Goal: Communication & Community: Answer question/provide support

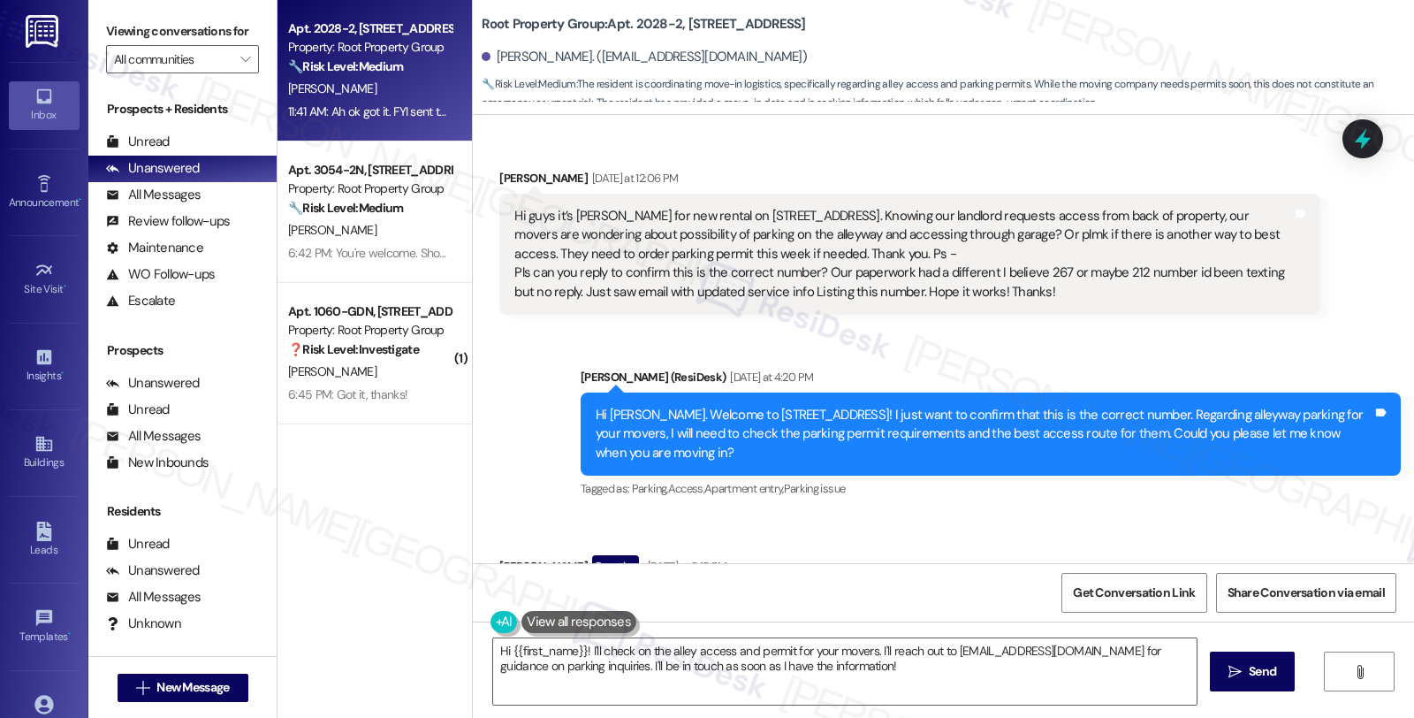
scroll to position [1542, 0]
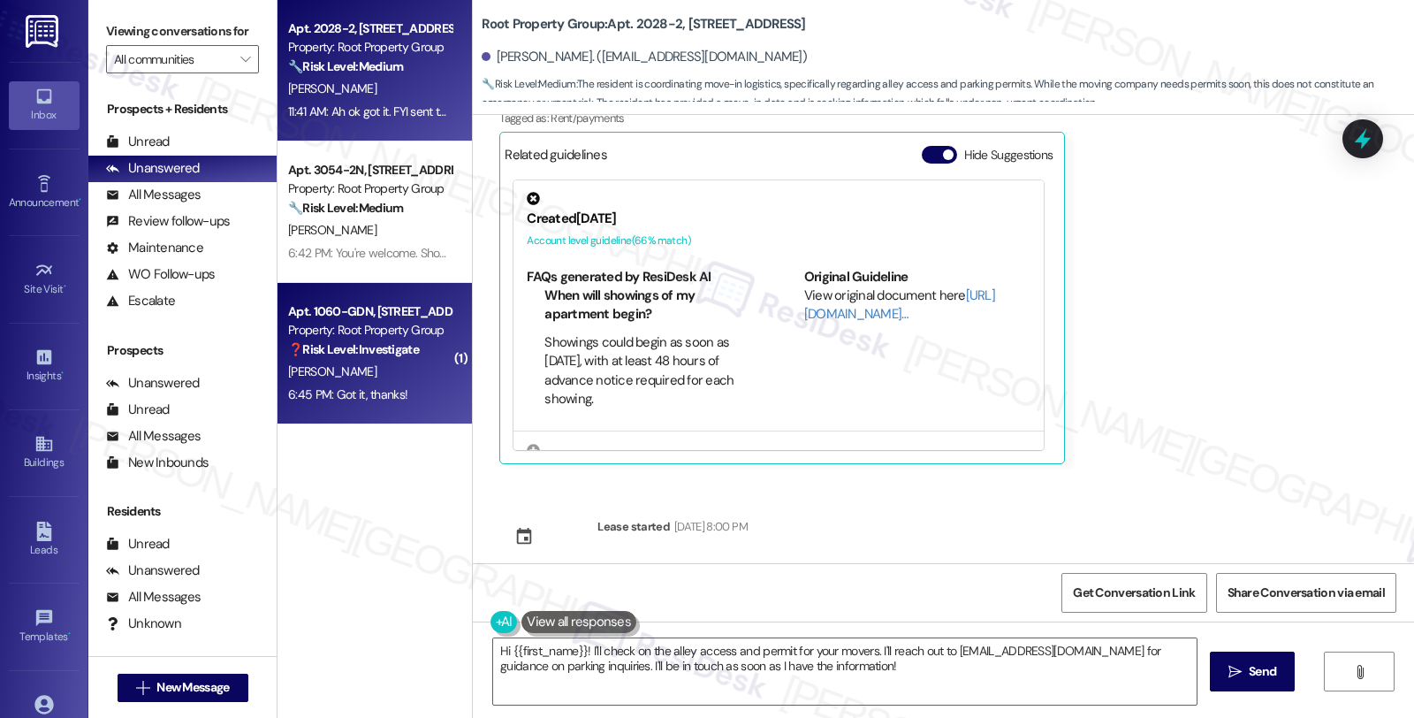
click at [305, 361] on div "[PERSON_NAME]" at bounding box center [369, 372] width 167 height 22
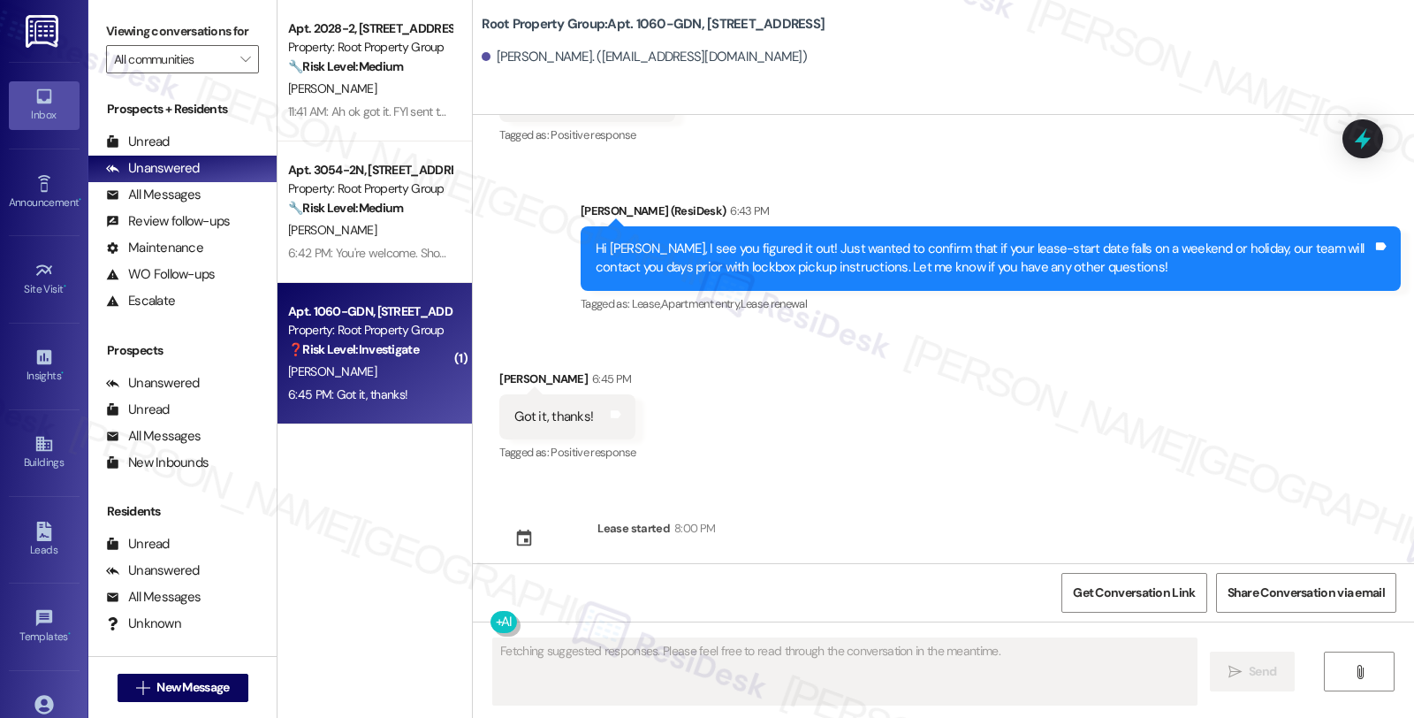
scroll to position [4676, 0]
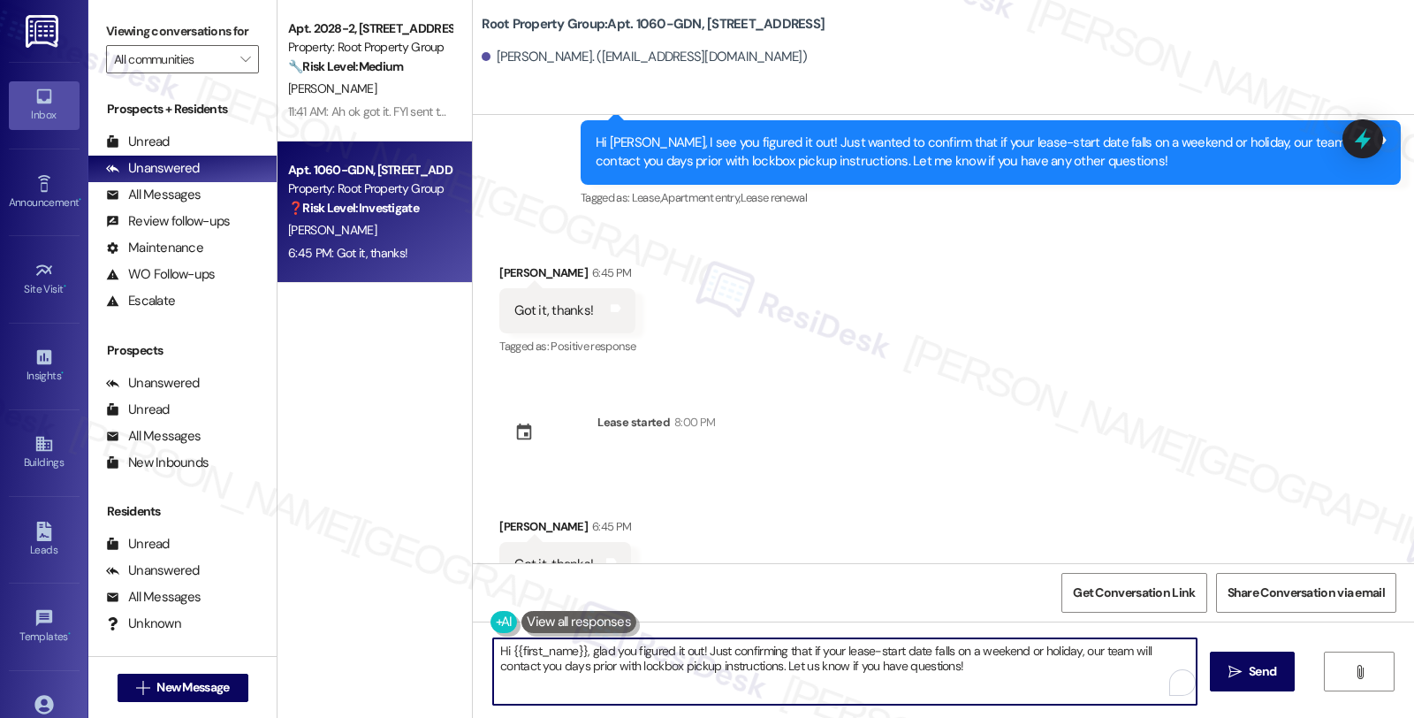
drag, startPoint x: 937, startPoint y: 666, endPoint x: 405, endPoint y: 646, distance: 532.5
click at [405, 646] on div "Apt. 2028-2, [STREET_ADDRESS] Property: Root Property Group 🔧 Risk Level: Mediu…" at bounding box center [846, 359] width 1137 height 718
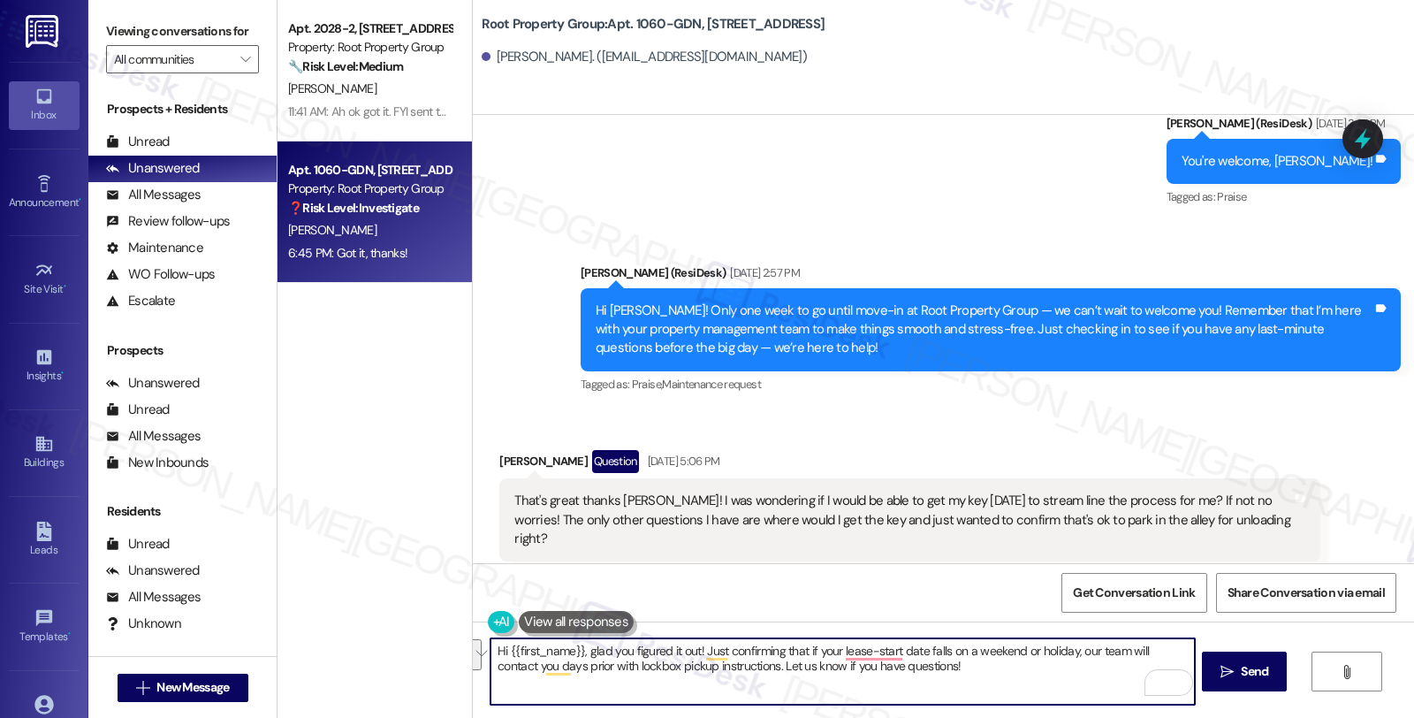
scroll to position [2515, 0]
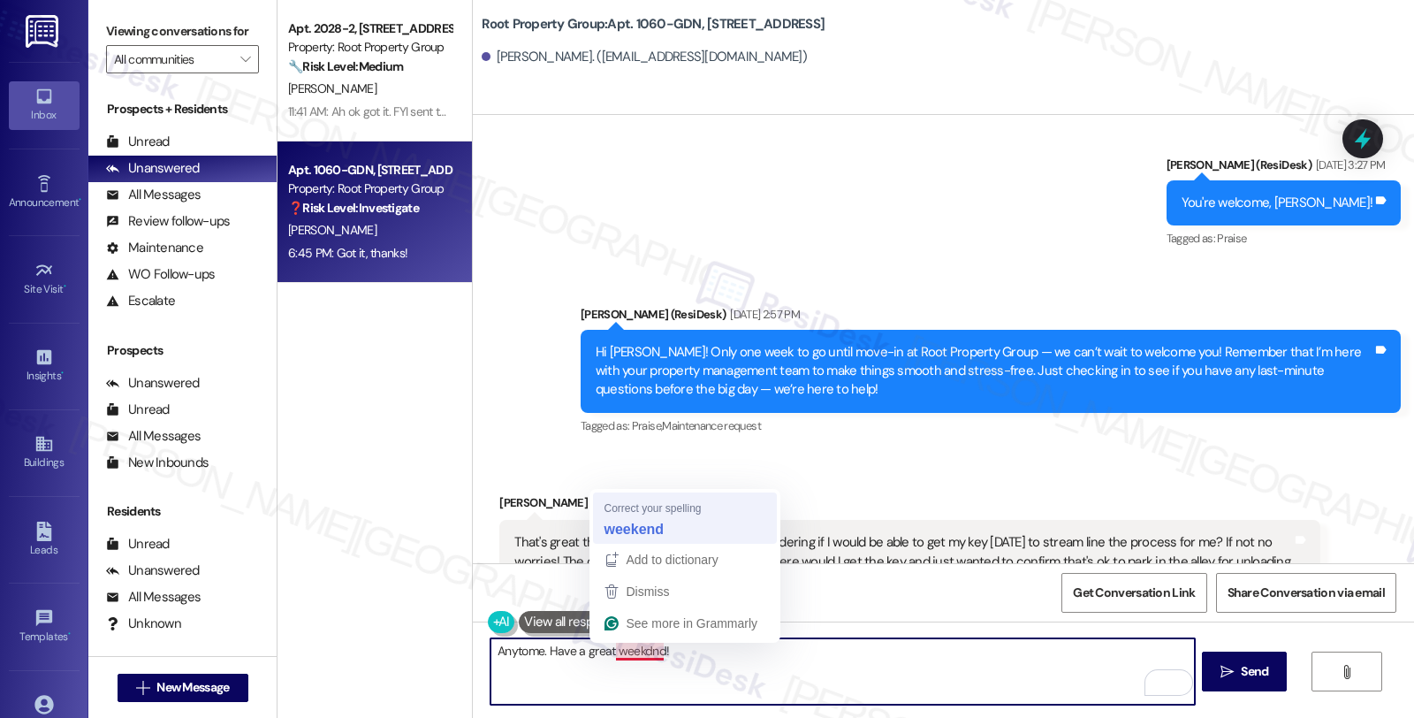
type textarea "Anytome. Have a great weekend!"
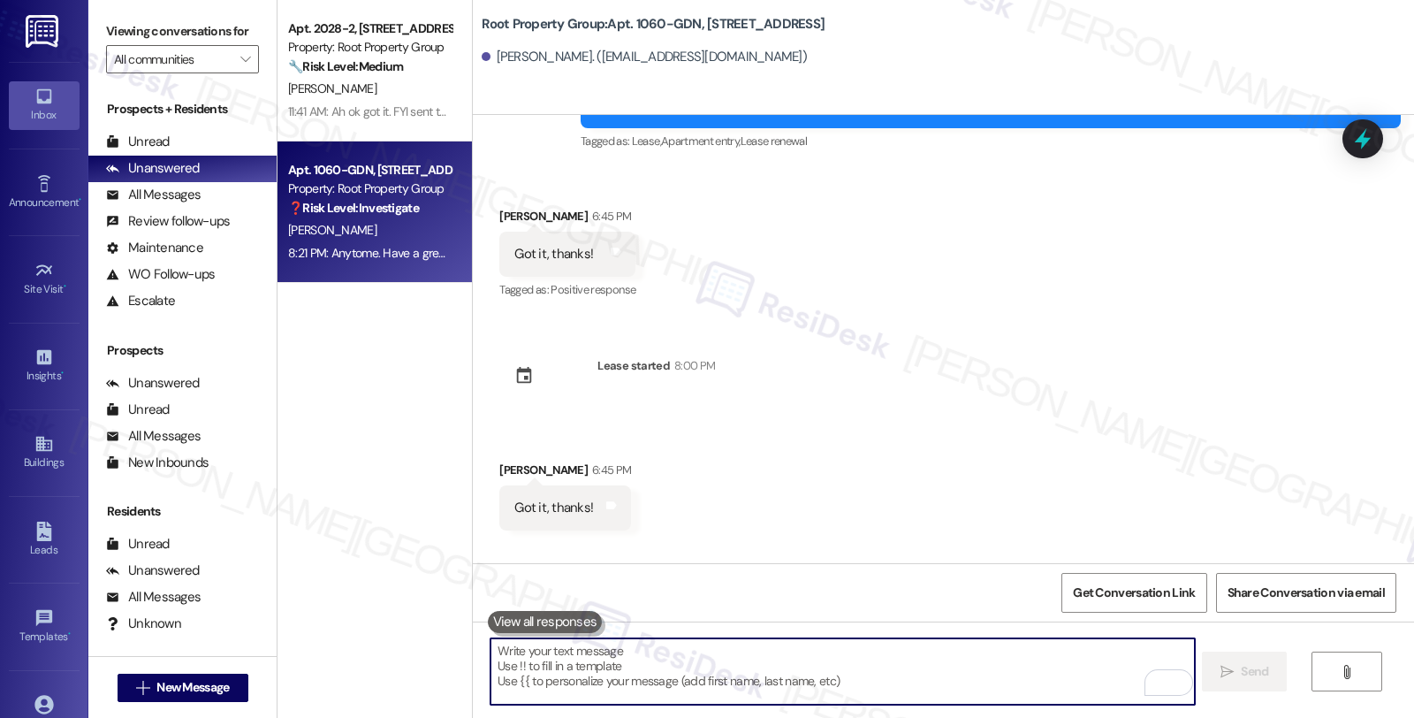
scroll to position [4800, 0]
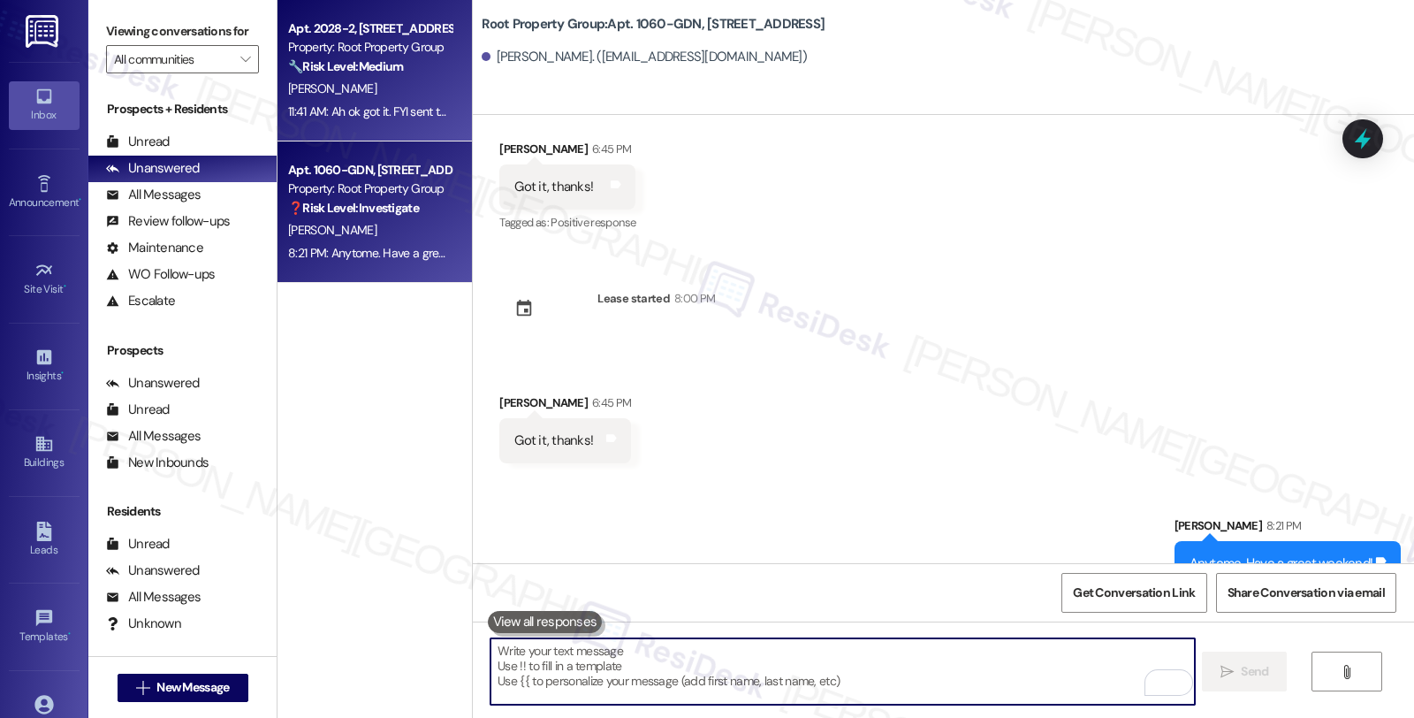
click at [339, 102] on div "11:41 AM: Ah ok got it. FYI sent the email to the generic inbox we received [EM…" at bounding box center [369, 112] width 167 height 22
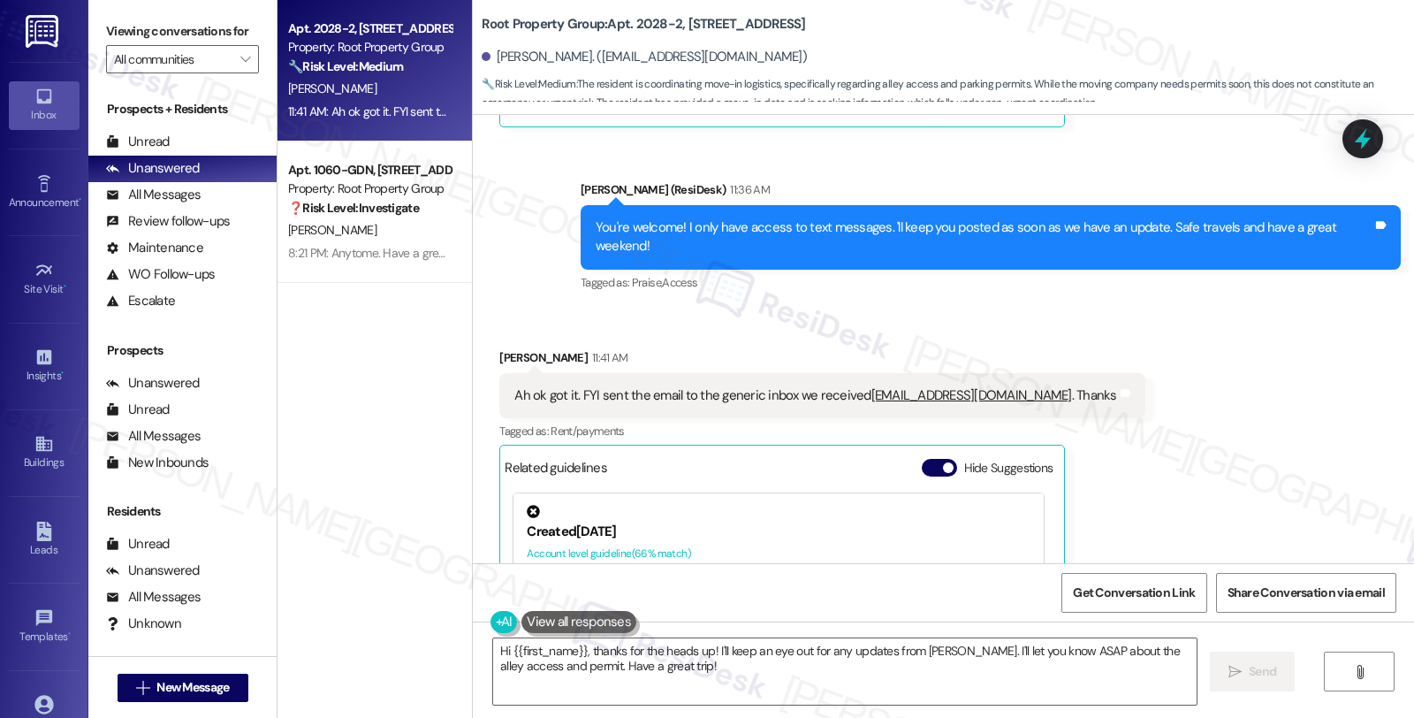
scroll to position [1240, 0]
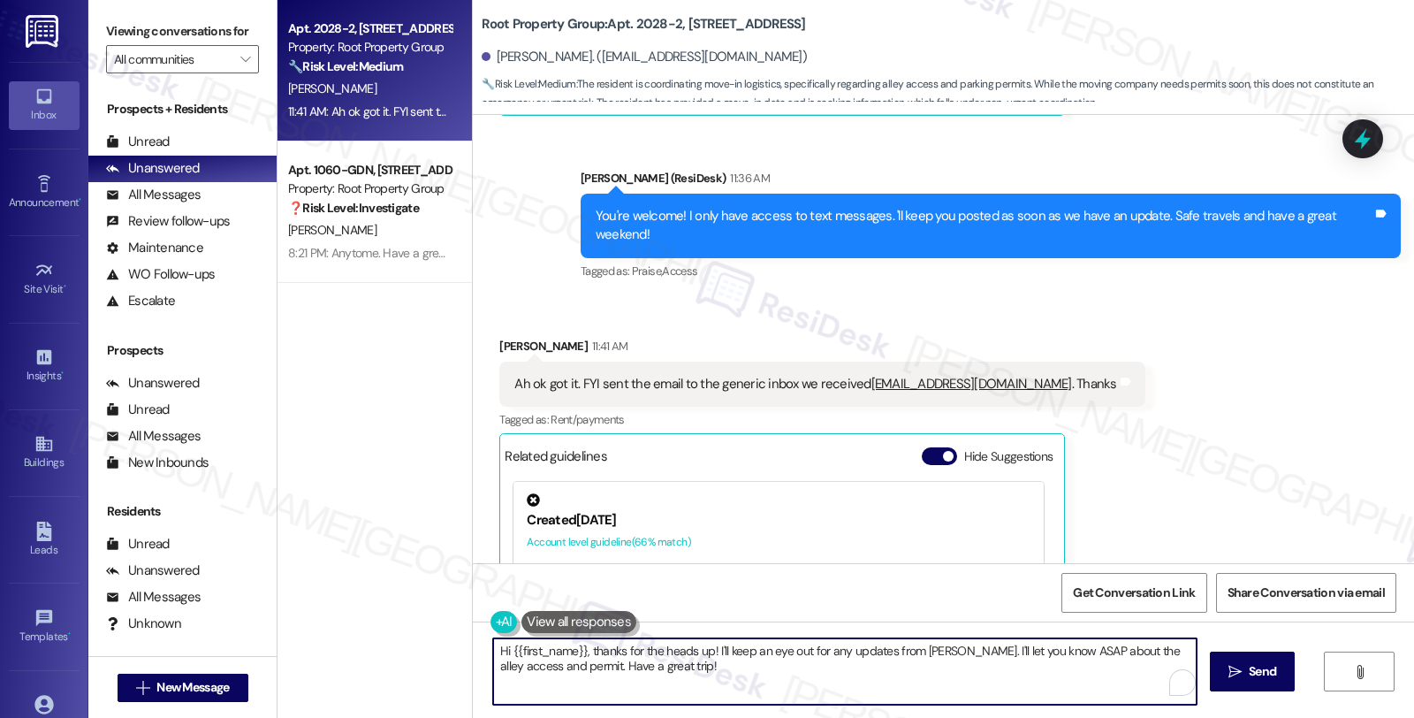
click at [586, 651] on textarea "Hi {{first_name}}, thanks for the heads up! I'll keep an eye out for any update…" at bounding box center [845, 671] width 704 height 66
drag, startPoint x: 613, startPoint y: 647, endPoint x: 871, endPoint y: 649, distance: 258.1
click at [871, 649] on textarea "Thanks for the heads up! I'll keep an eye out for any updates from [PERSON_NAME…" at bounding box center [843, 671] width 704 height 66
click at [915, 650] on textarea "Thanks for the heads up! I'll let you know ASAP about the alley access and perm…" at bounding box center [843, 671] width 704 height 66
click at [705, 649] on textarea "Thanks for the heads up! I'll let you know ASAP about the alley access and perm…" at bounding box center [843, 671] width 704 height 66
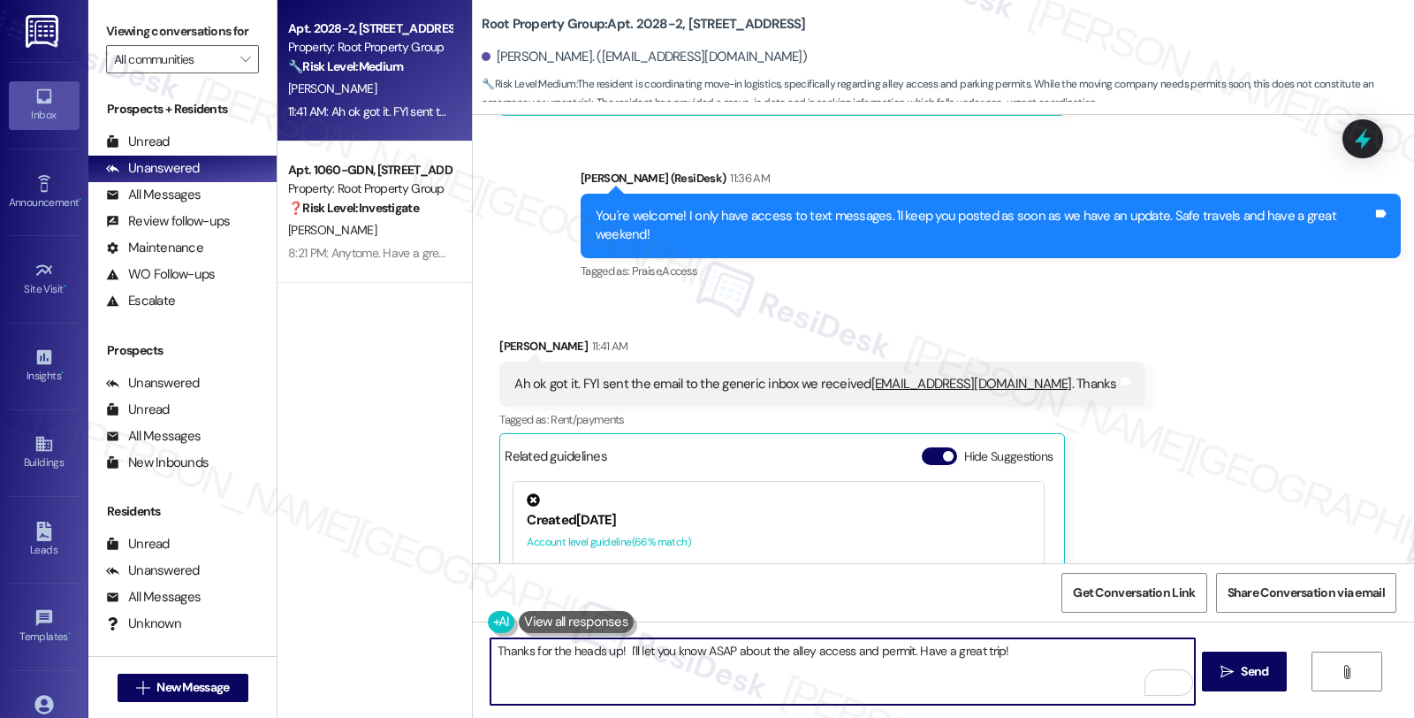
click at [613, 651] on textarea "Thanks for the heads up! I'll let you know ASAP about the alley access and perm…" at bounding box center [843, 671] width 704 height 66
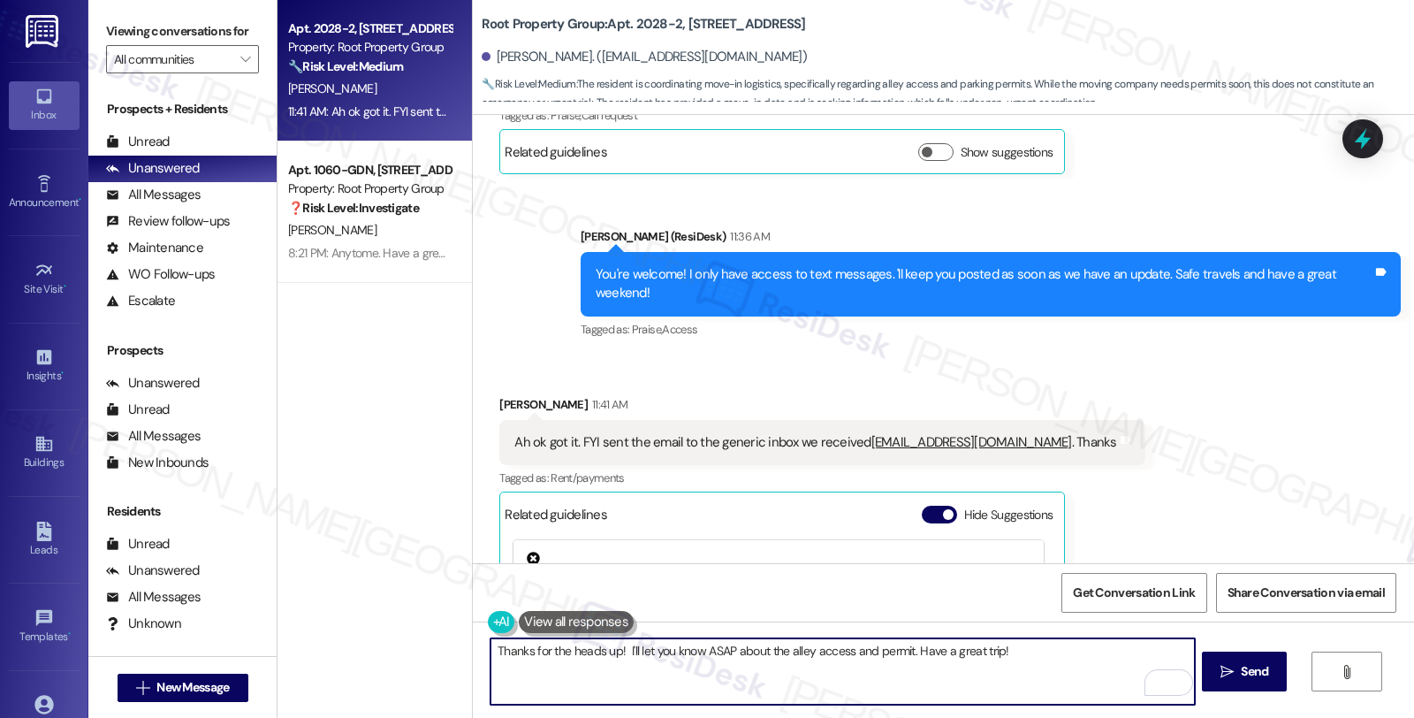
scroll to position [1142, 0]
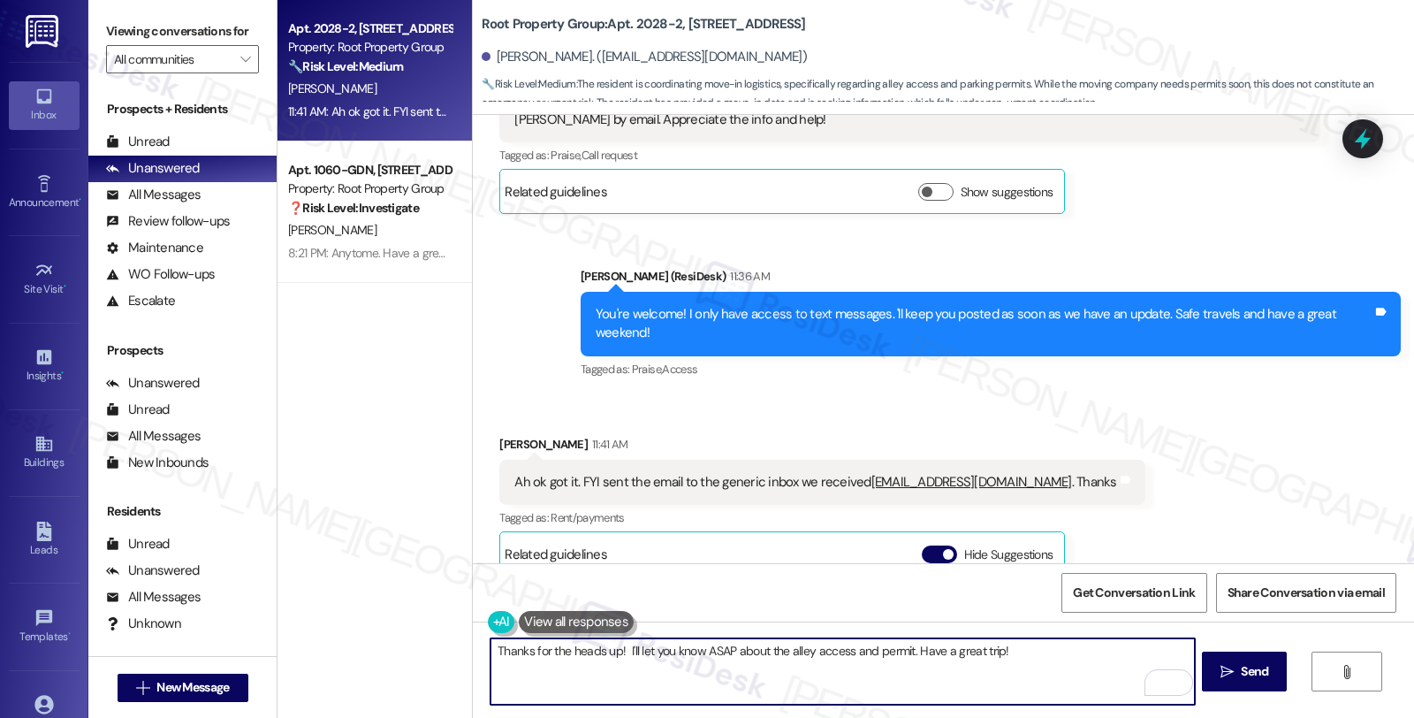
click at [895, 655] on textarea "Thanks for the heads up! I'll let you know ASAP about the alley access and perm…" at bounding box center [843, 671] width 704 height 66
type textarea "Thanks for the heads up! Have a great trip!"
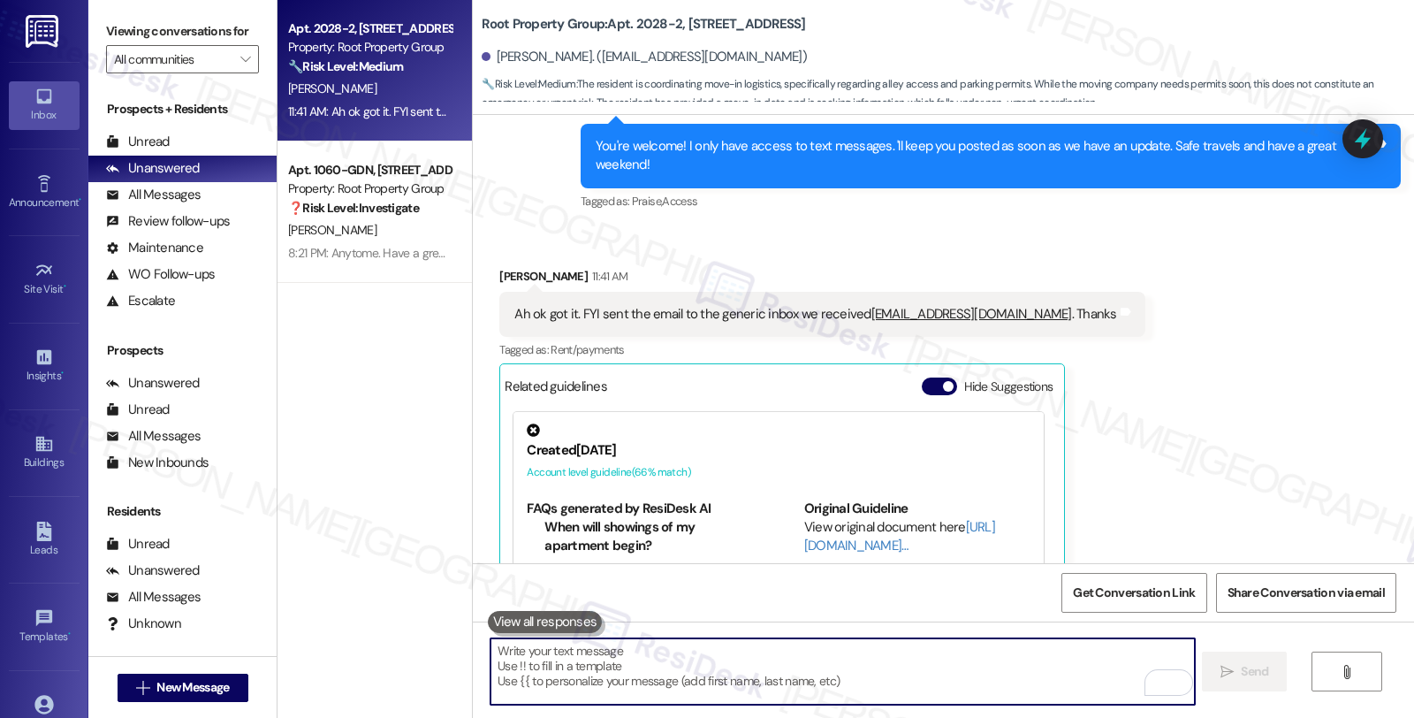
scroll to position [1436, 0]
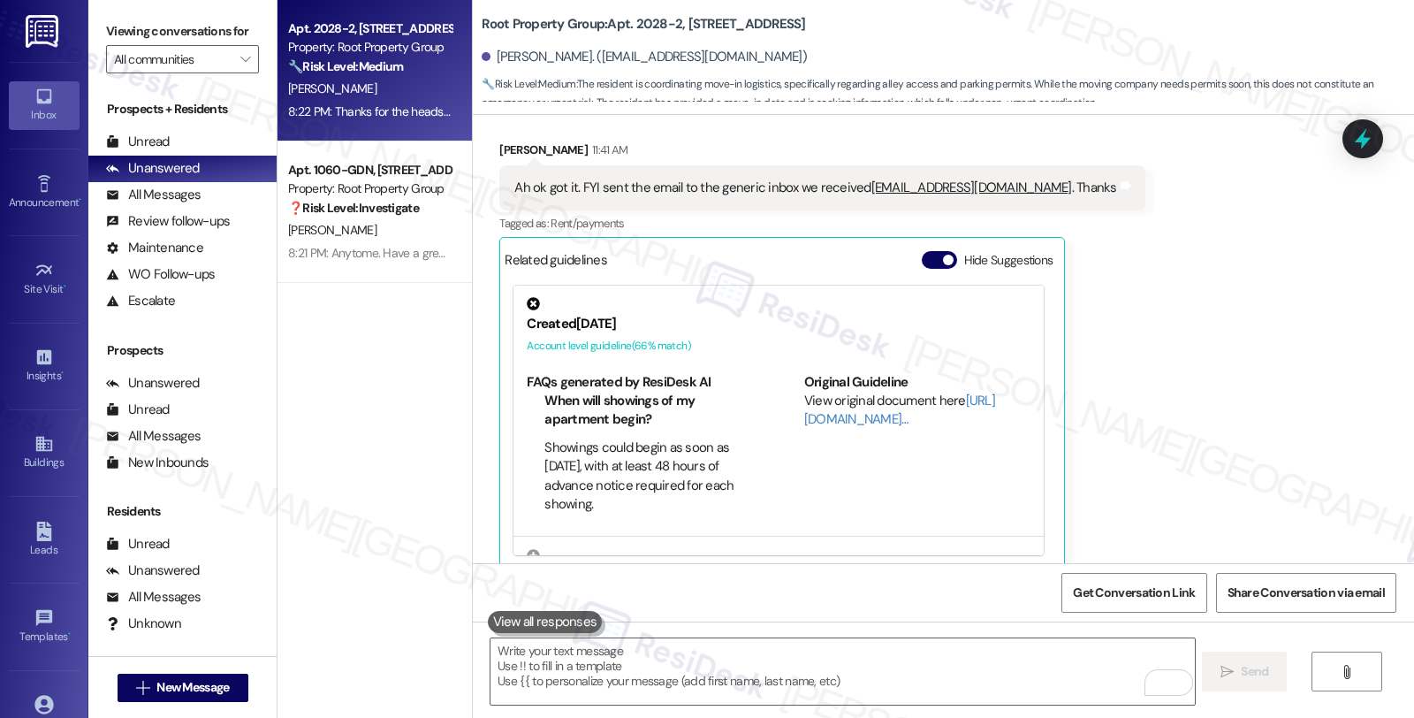
click at [1136, 386] on div "Received via SMS [PERSON_NAME] 11:41 AM Ah ok got it. FYI sent the email to the…" at bounding box center [943, 342] width 941 height 482
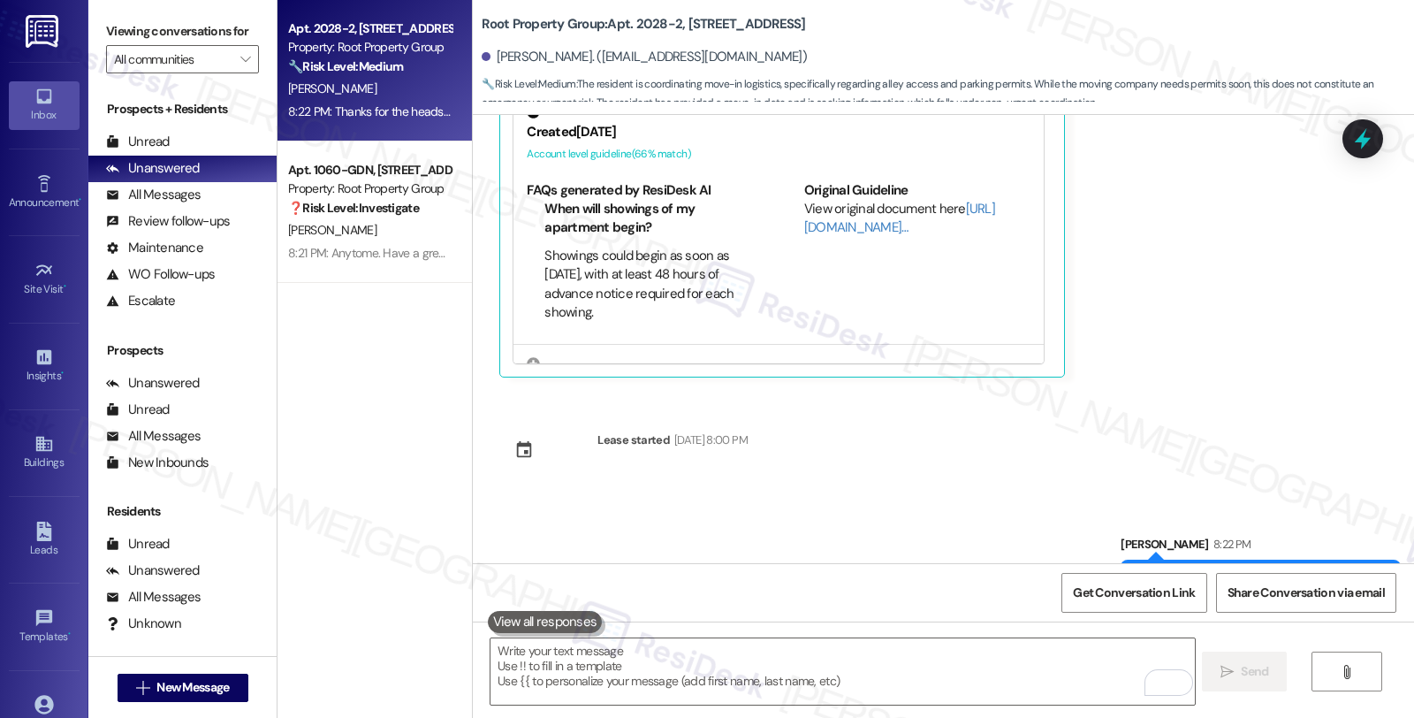
scroll to position [1633, 0]
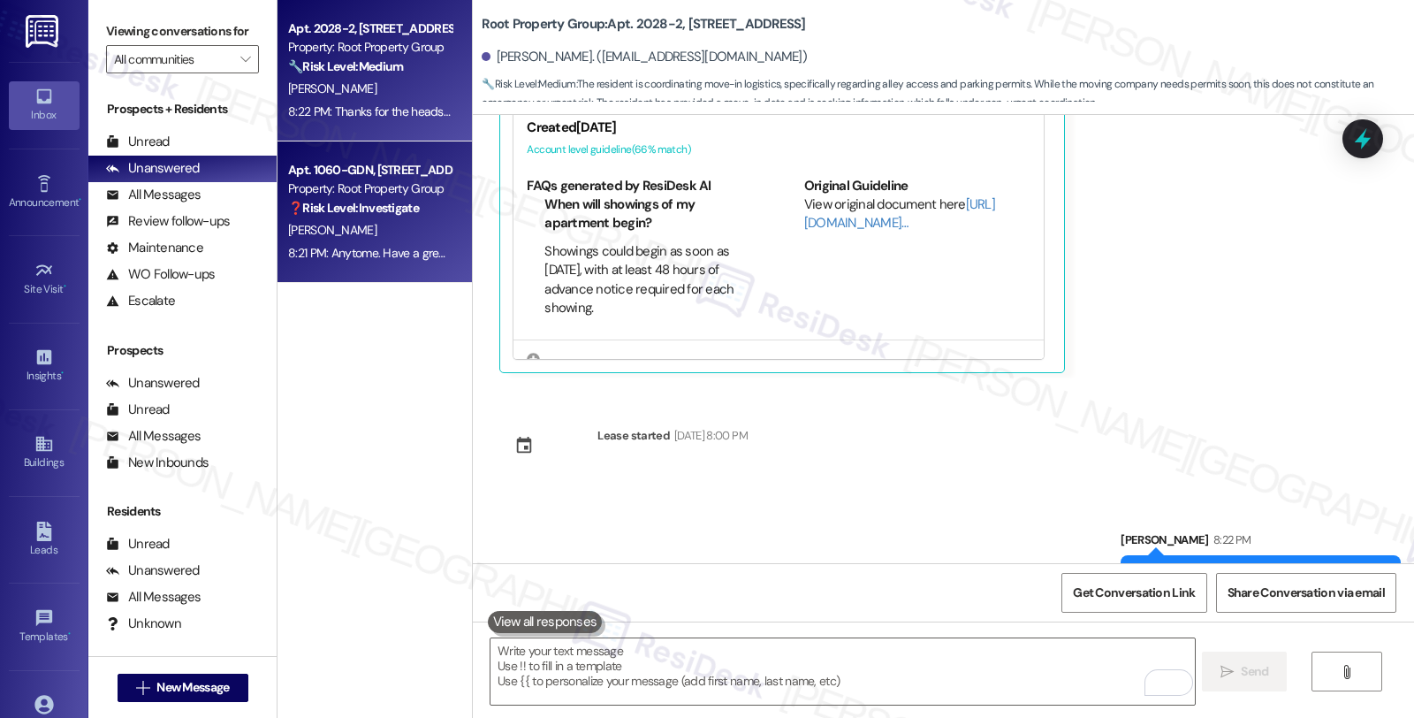
click at [408, 200] on strong "❓ Risk Level: Investigate" at bounding box center [353, 208] width 131 height 16
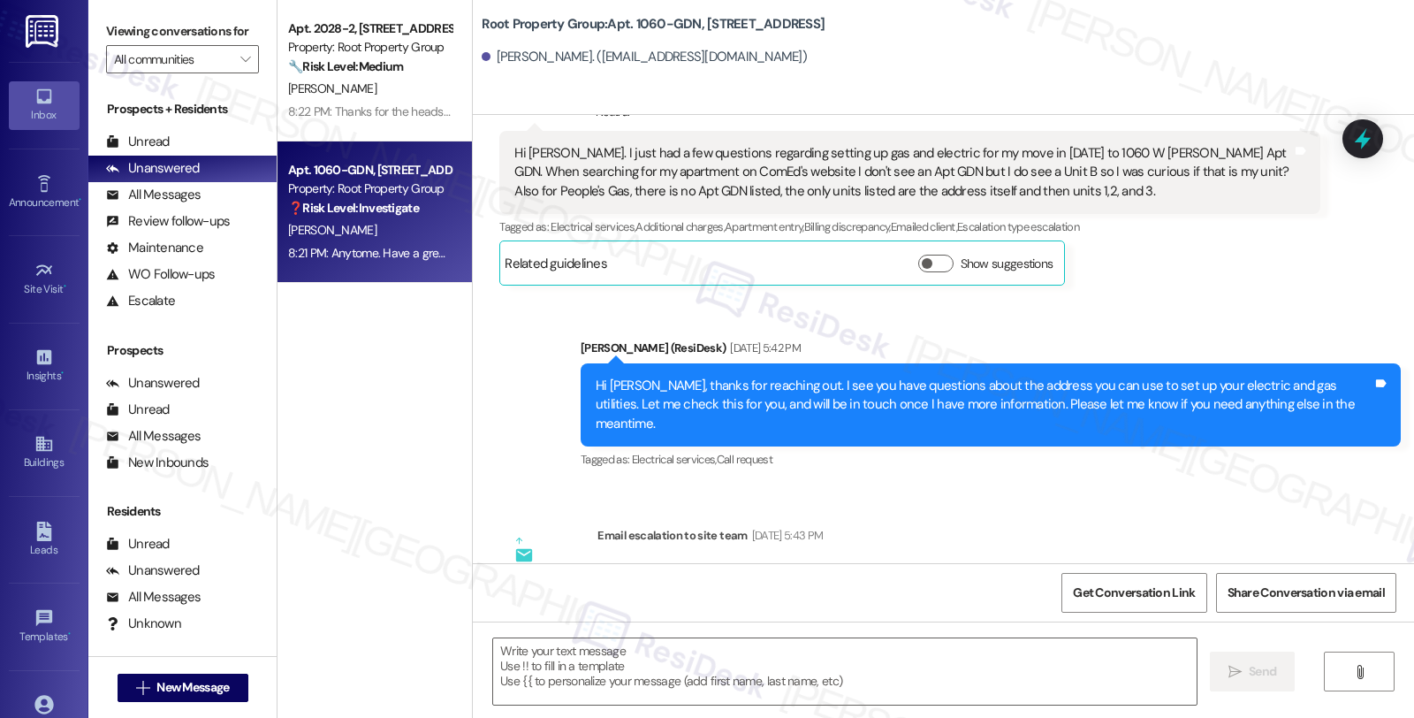
type textarea "Fetching suggested responses. Please feel free to read through the conversation…"
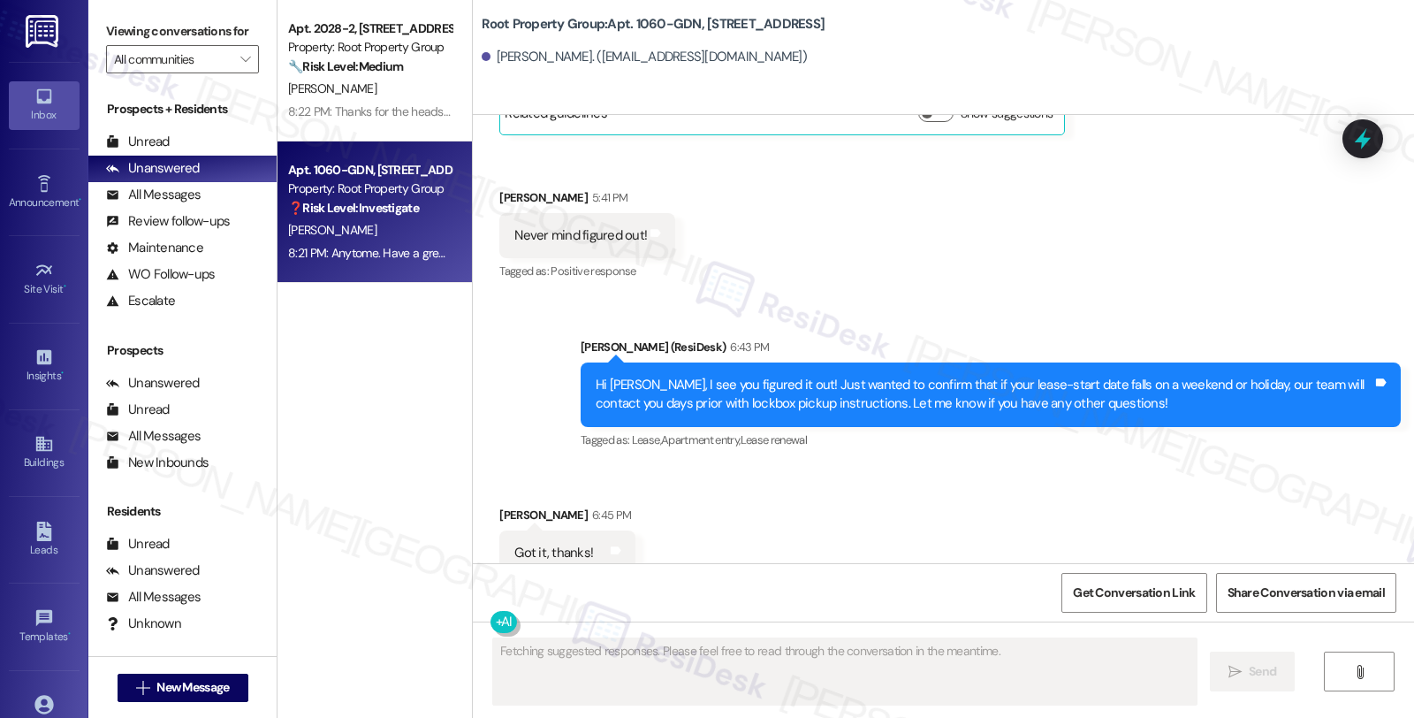
scroll to position [4448, 0]
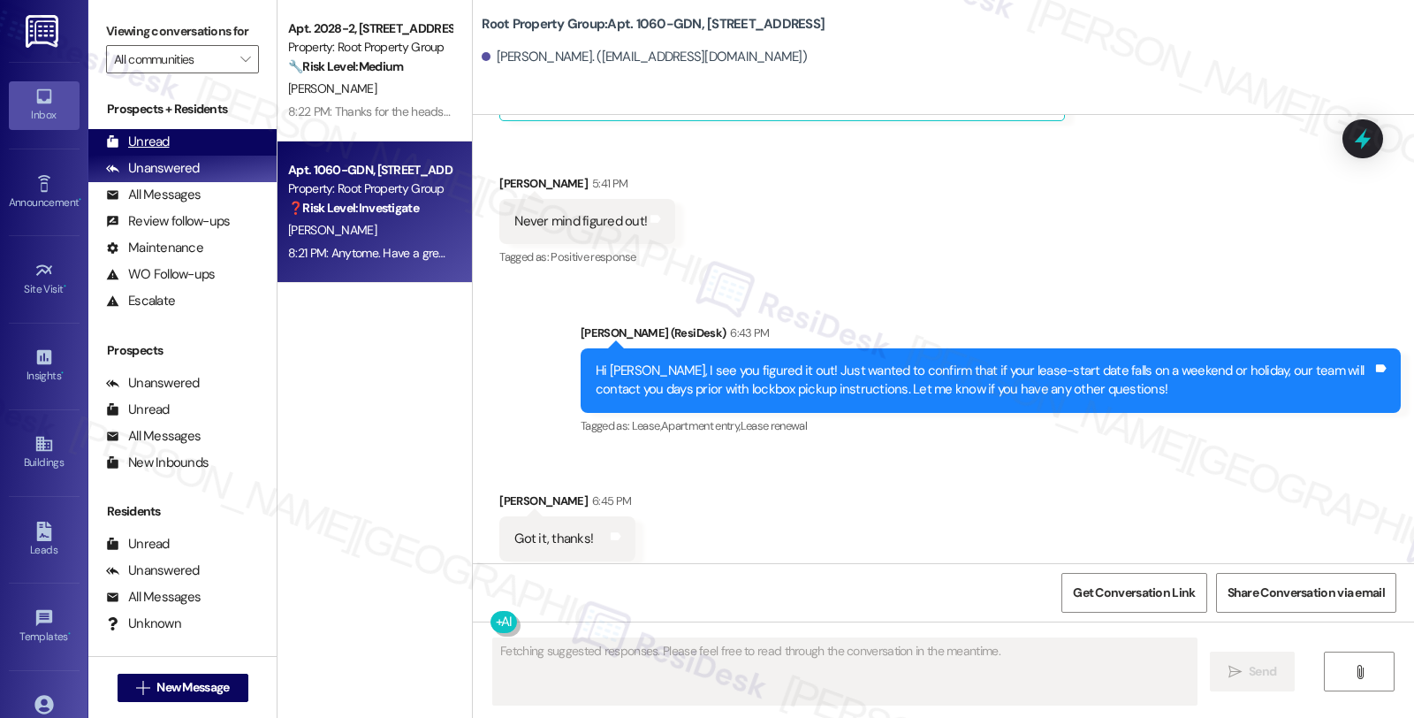
click at [150, 151] on div "Unread" at bounding box center [138, 142] width 64 height 19
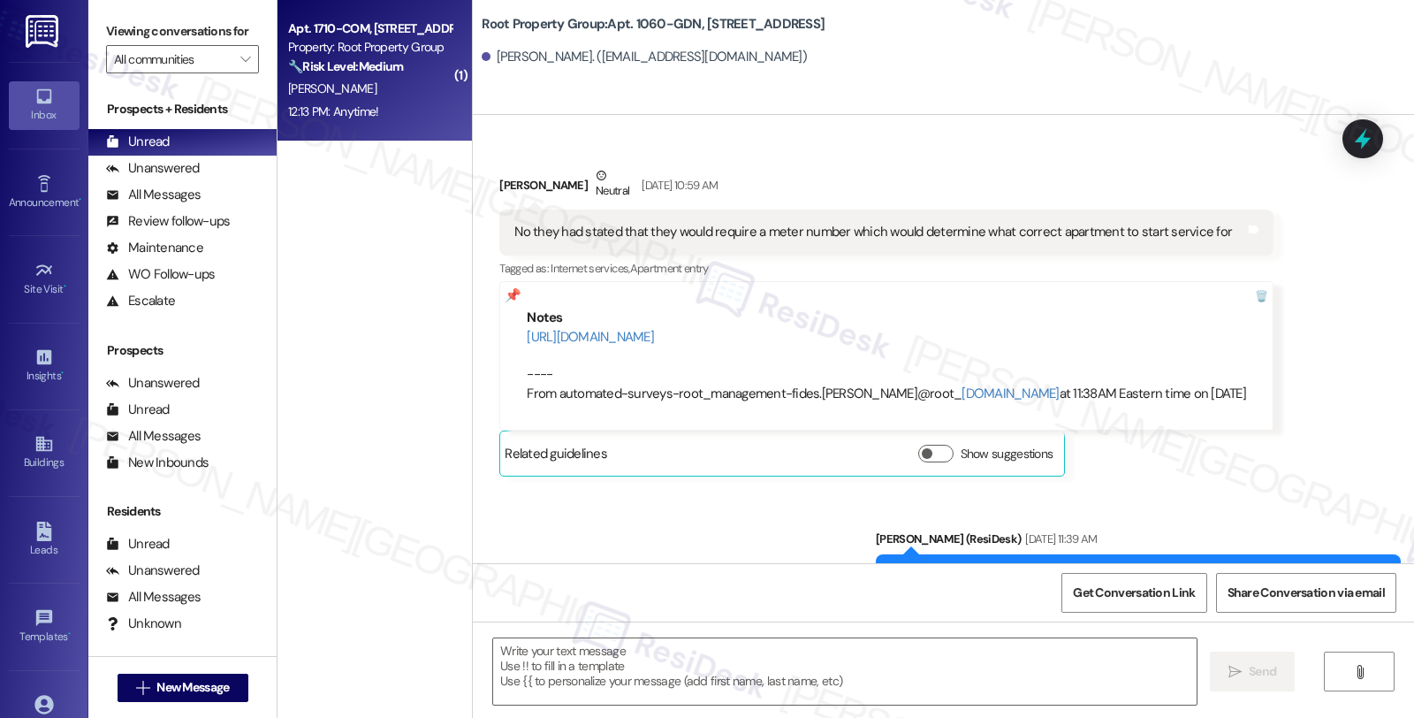
type textarea "Fetching suggested responses. Please feel free to read through the conversation…"
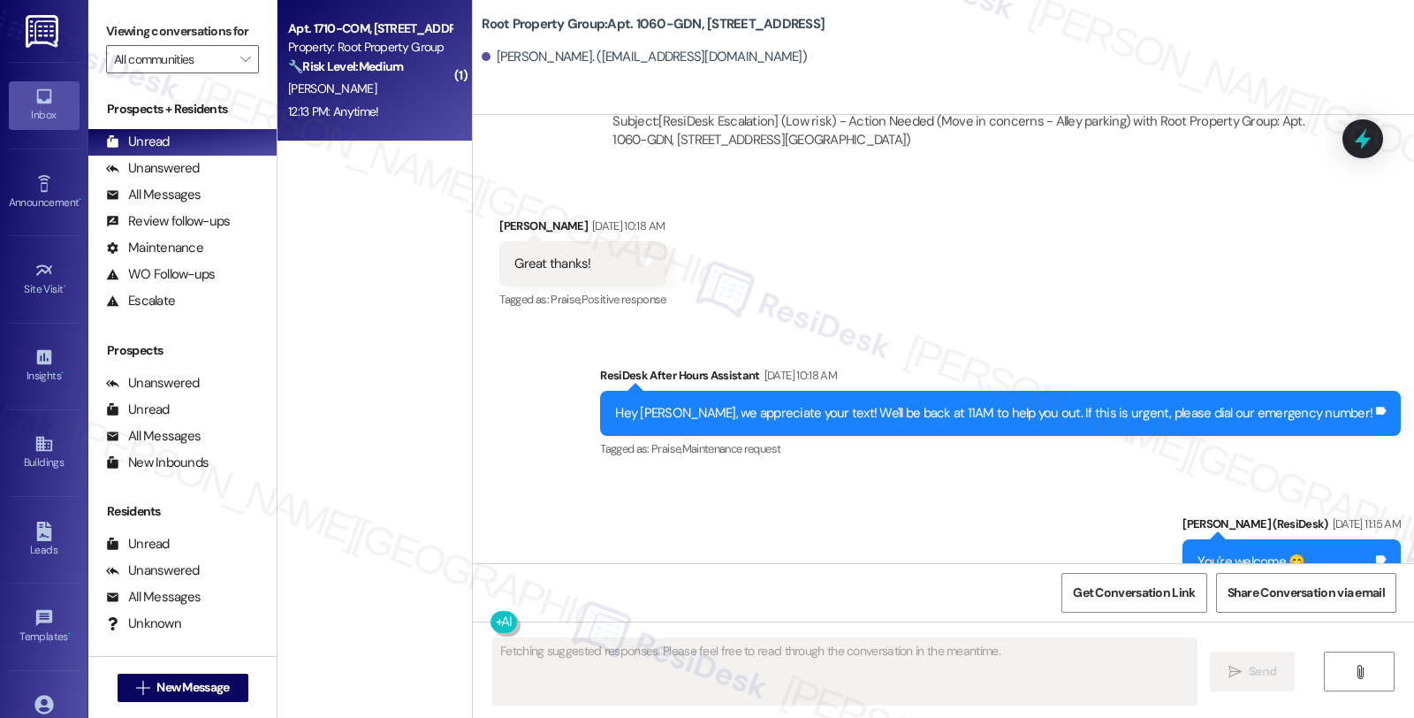
click at [350, 90] on div "[PERSON_NAME]" at bounding box center [369, 89] width 167 height 22
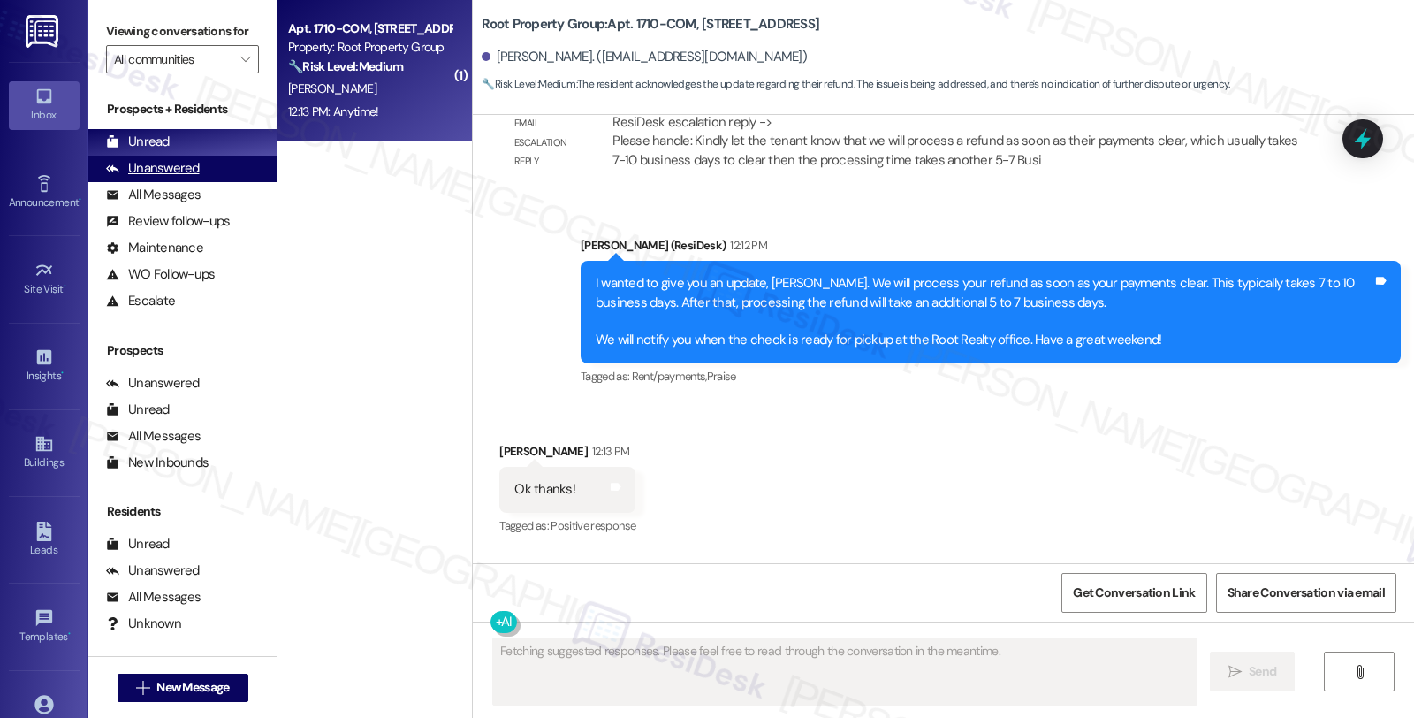
scroll to position [3819, 0]
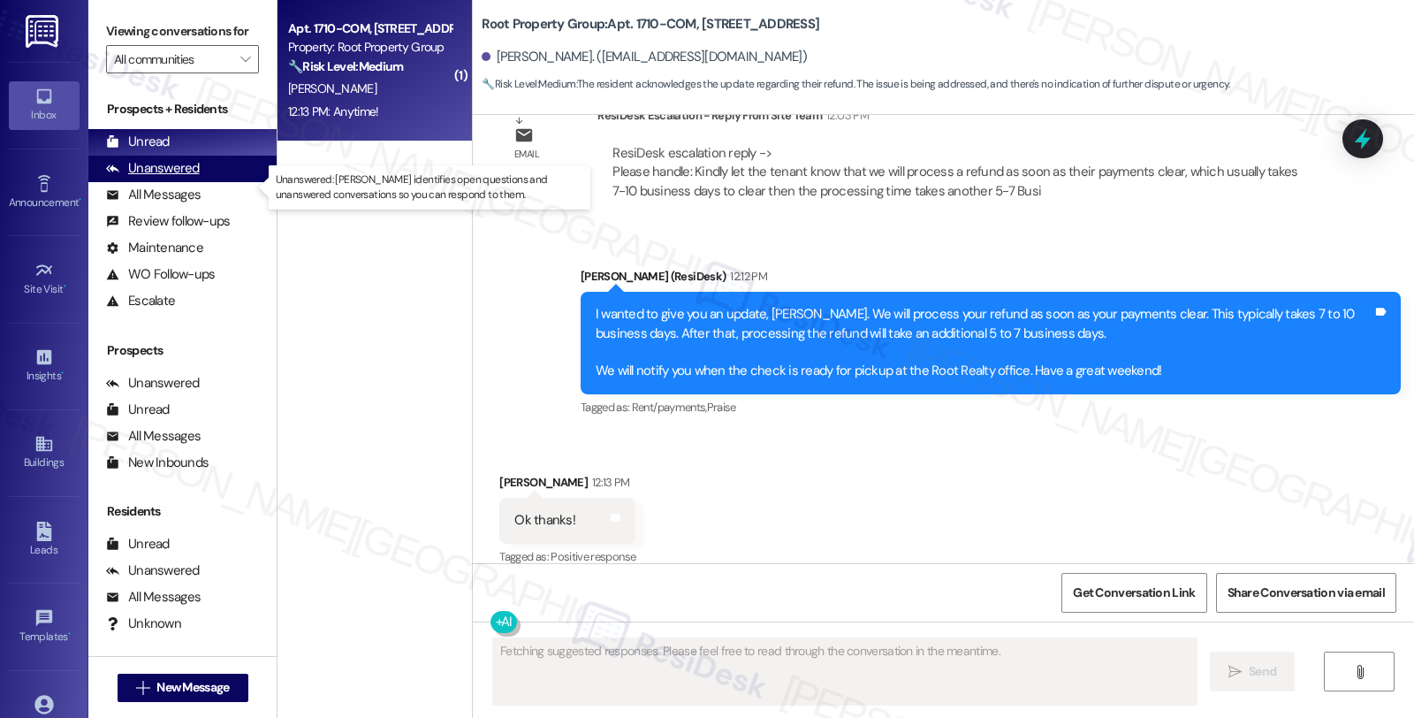
click at [174, 178] on div "Unanswered" at bounding box center [153, 168] width 94 height 19
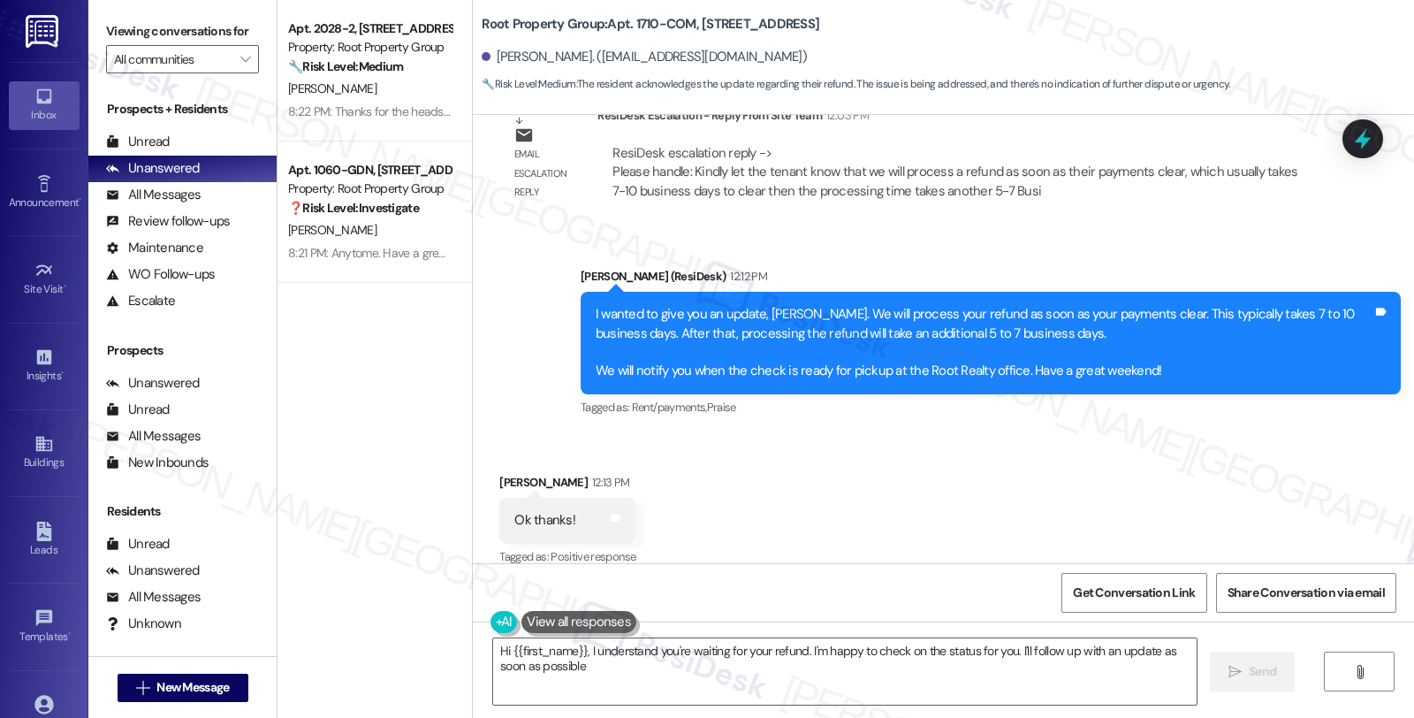
type textarea "Hi {{first_name}}, I understand you're waiting for your refund. I'm happy to ch…"
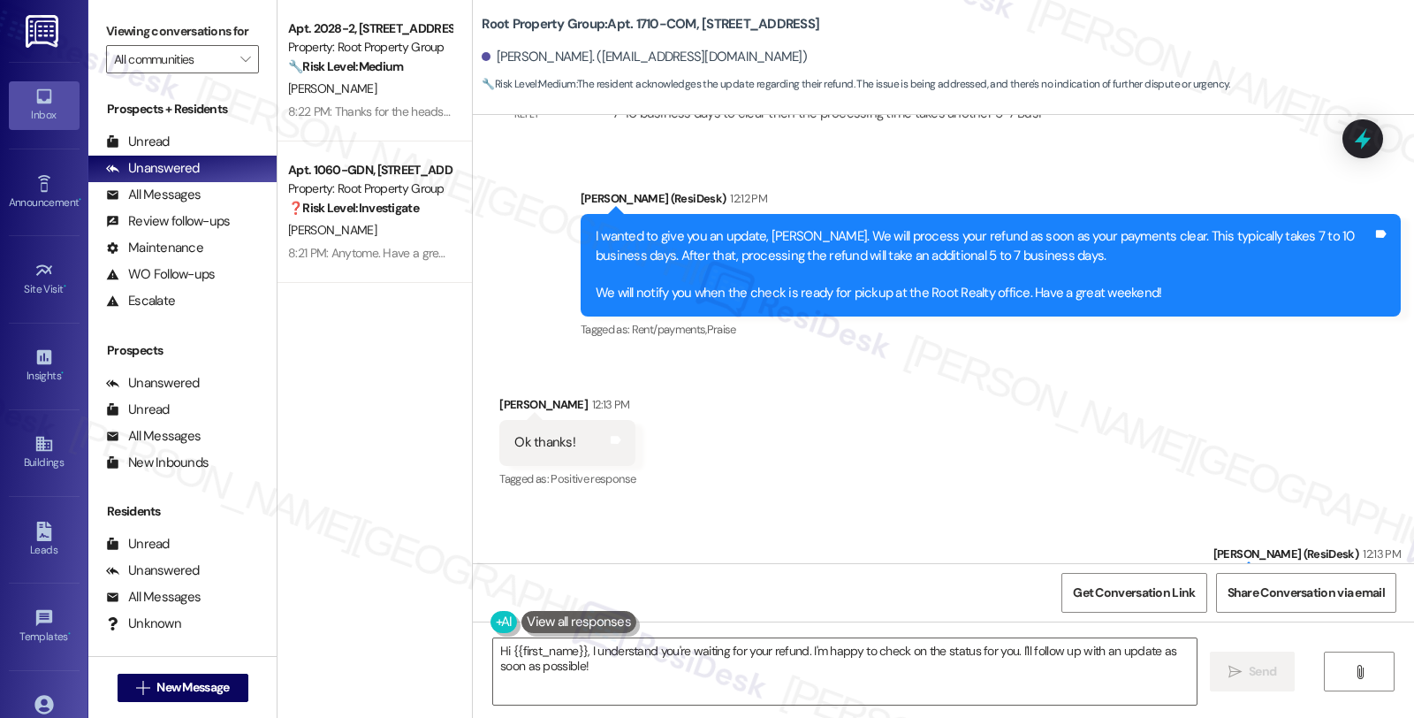
scroll to position [3967, 0]
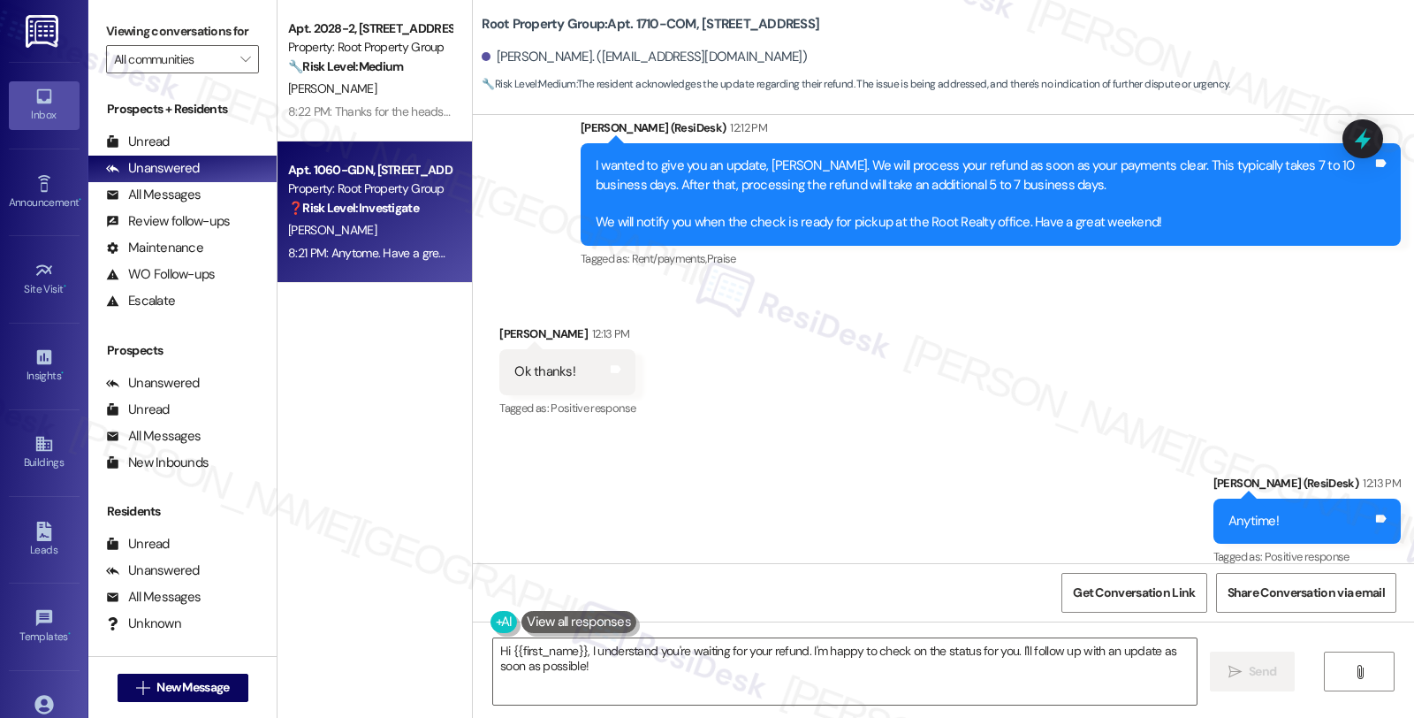
click at [394, 217] on div "❓ Risk Level: Investigate" at bounding box center [370, 208] width 164 height 19
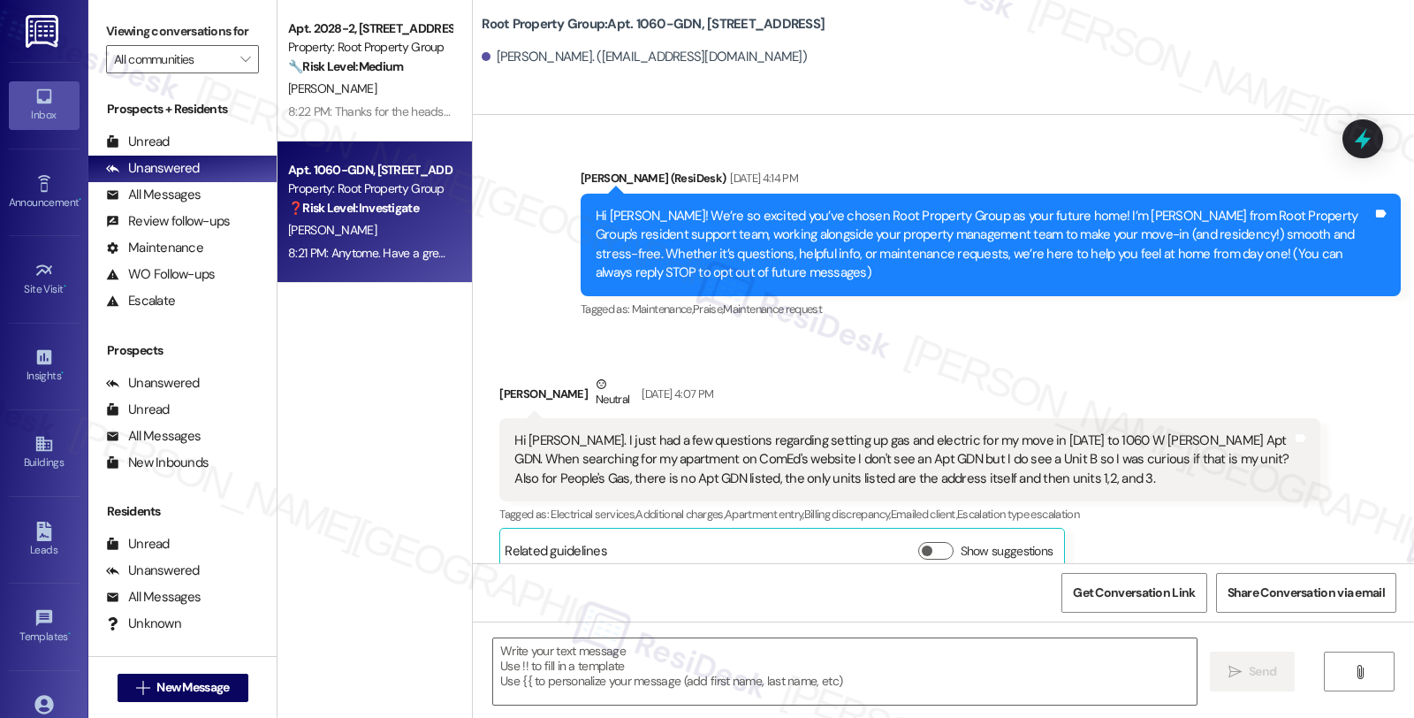
type textarea "Fetching suggested responses. Please feel free to read through the conversation…"
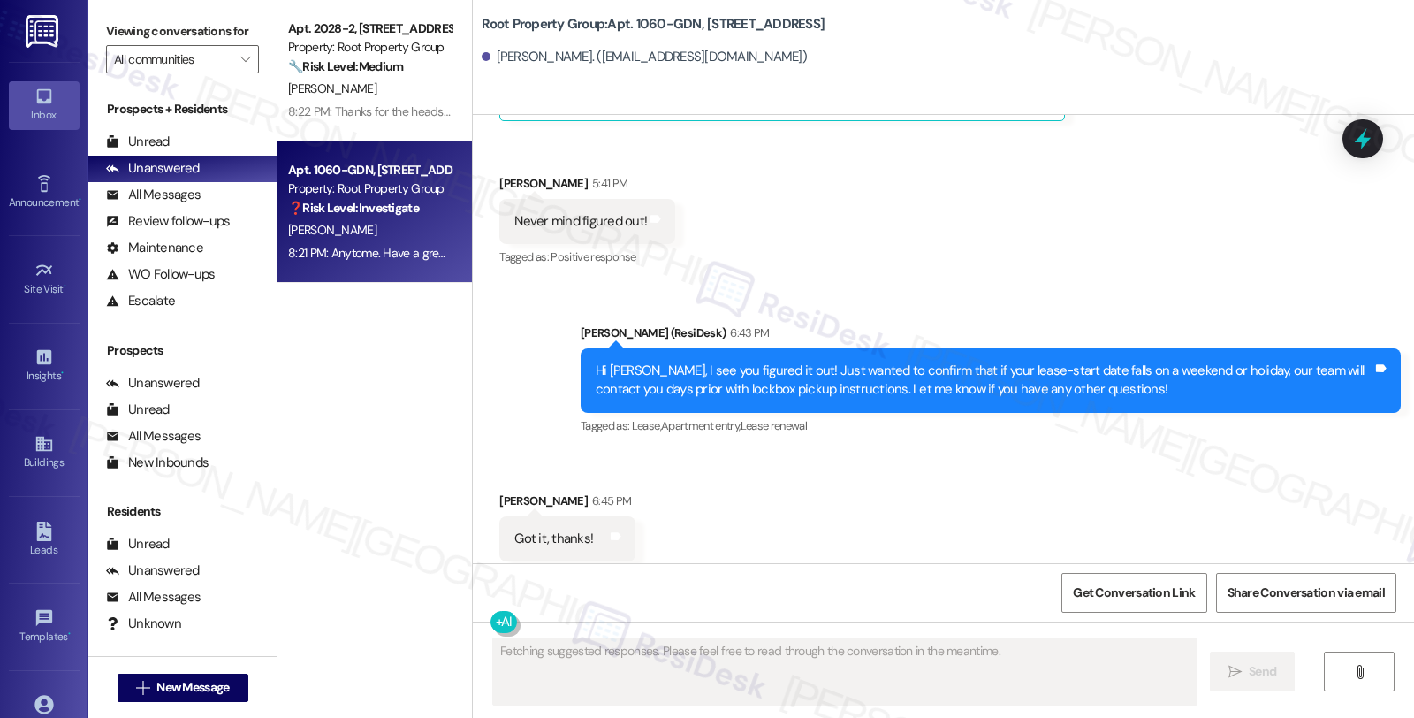
scroll to position [4703, 0]
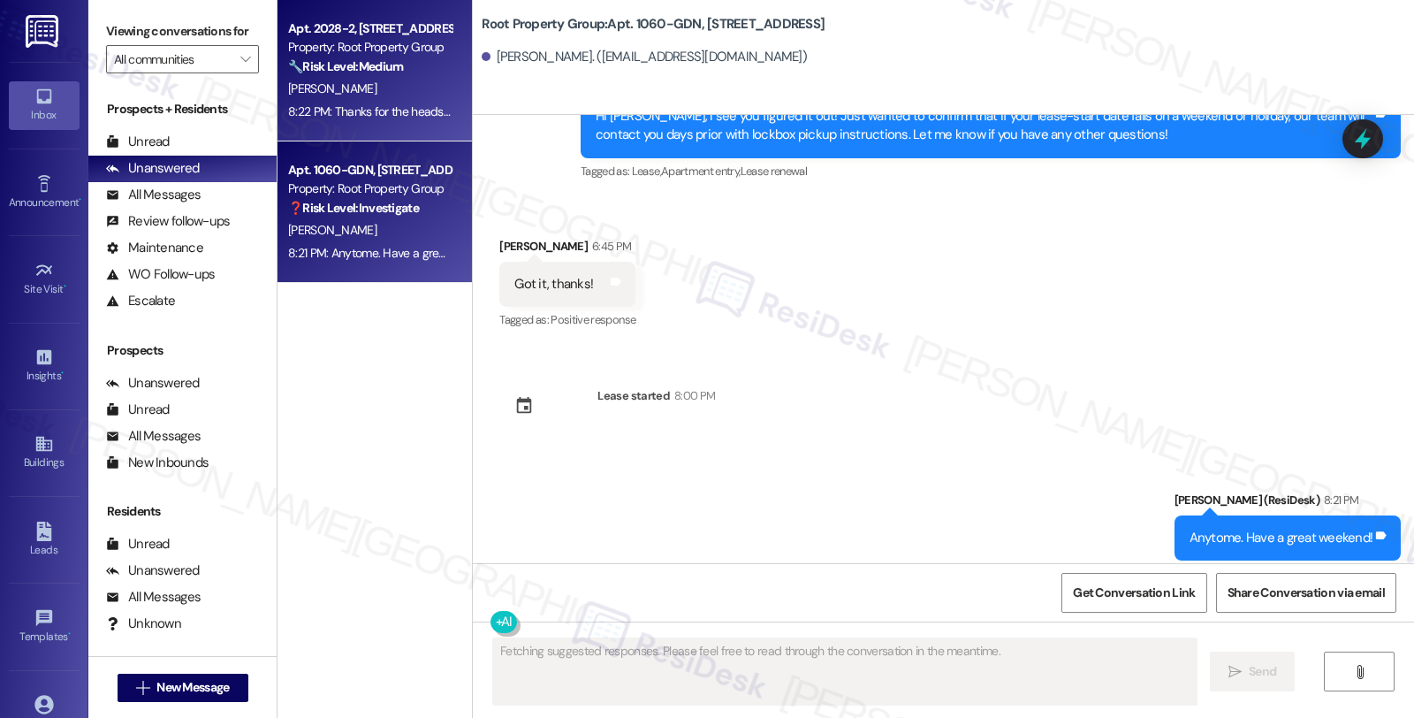
click at [343, 49] on div "Property: Root Property Group" at bounding box center [370, 47] width 164 height 19
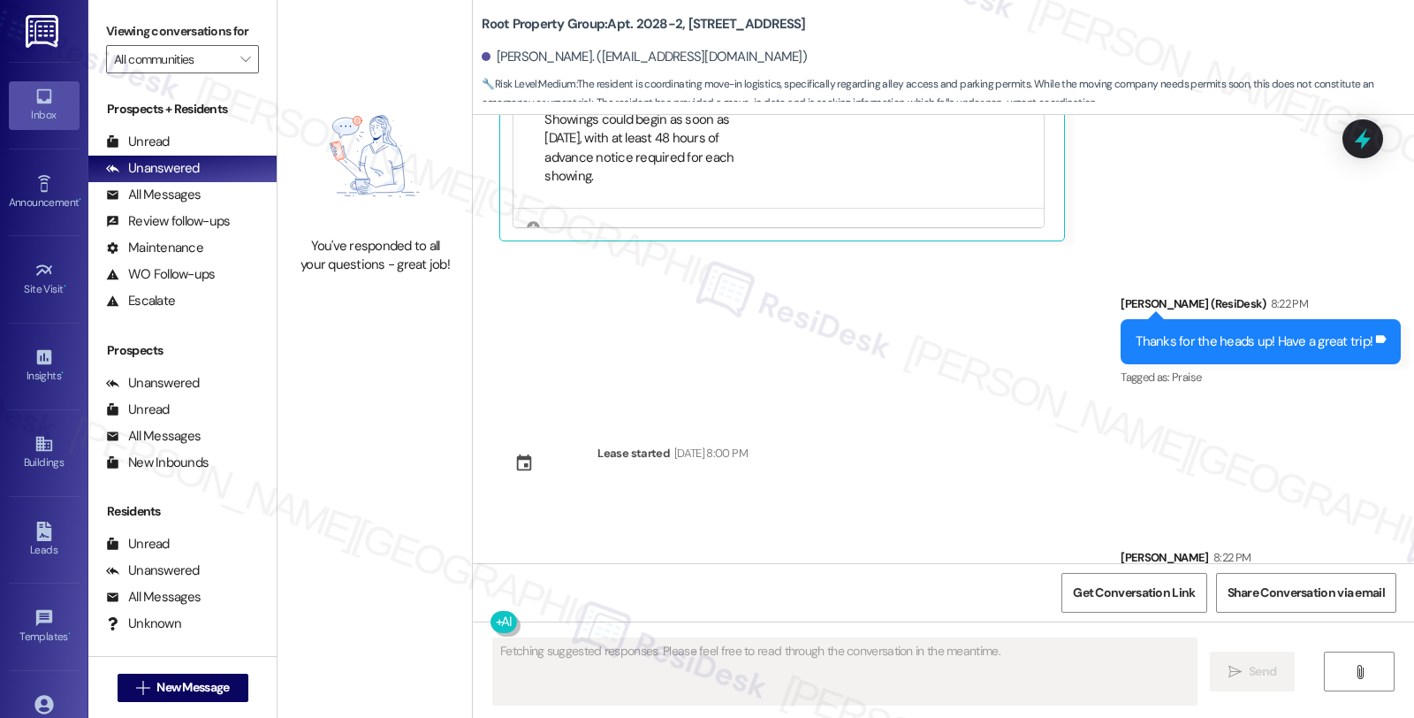
scroll to position [1814, 0]
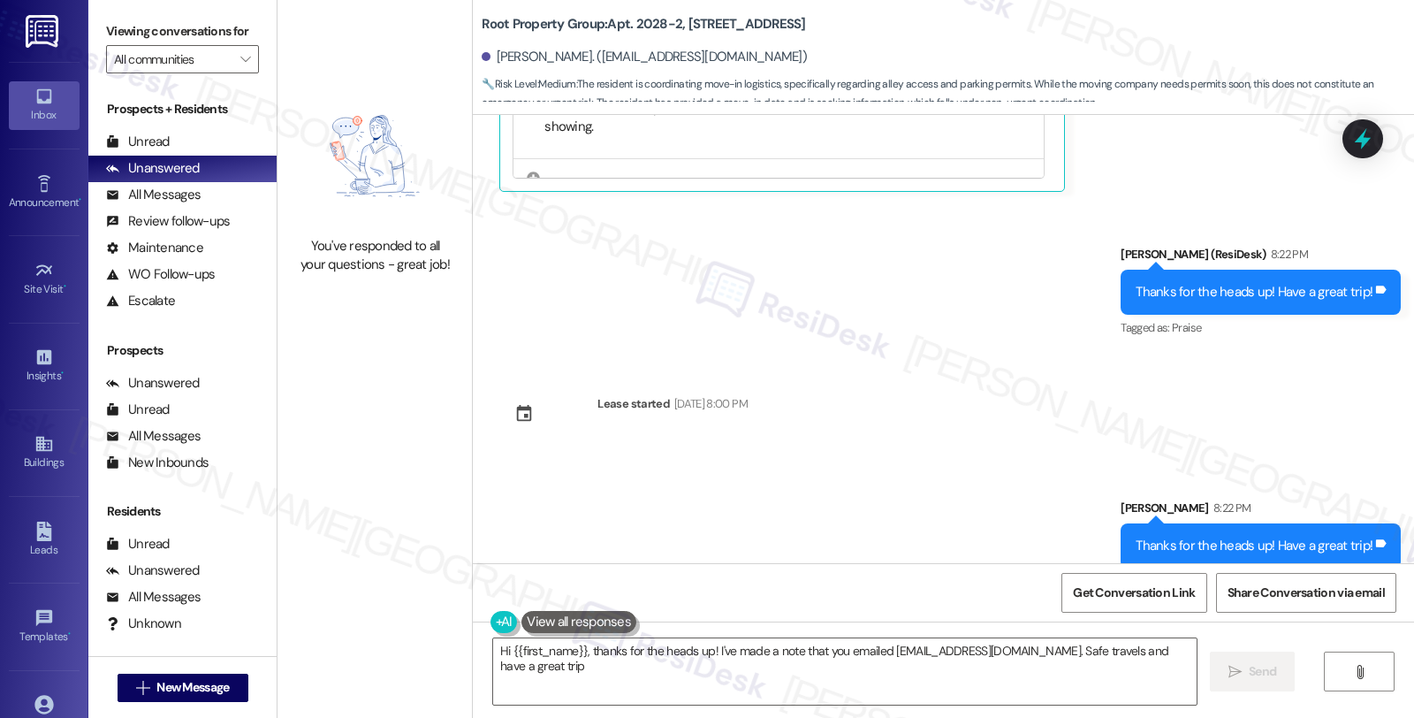
type textarea "Hi {{first_name}}, thanks for the heads up! I've made a note that you emailed […"
